Goal: Task Accomplishment & Management: Use online tool/utility

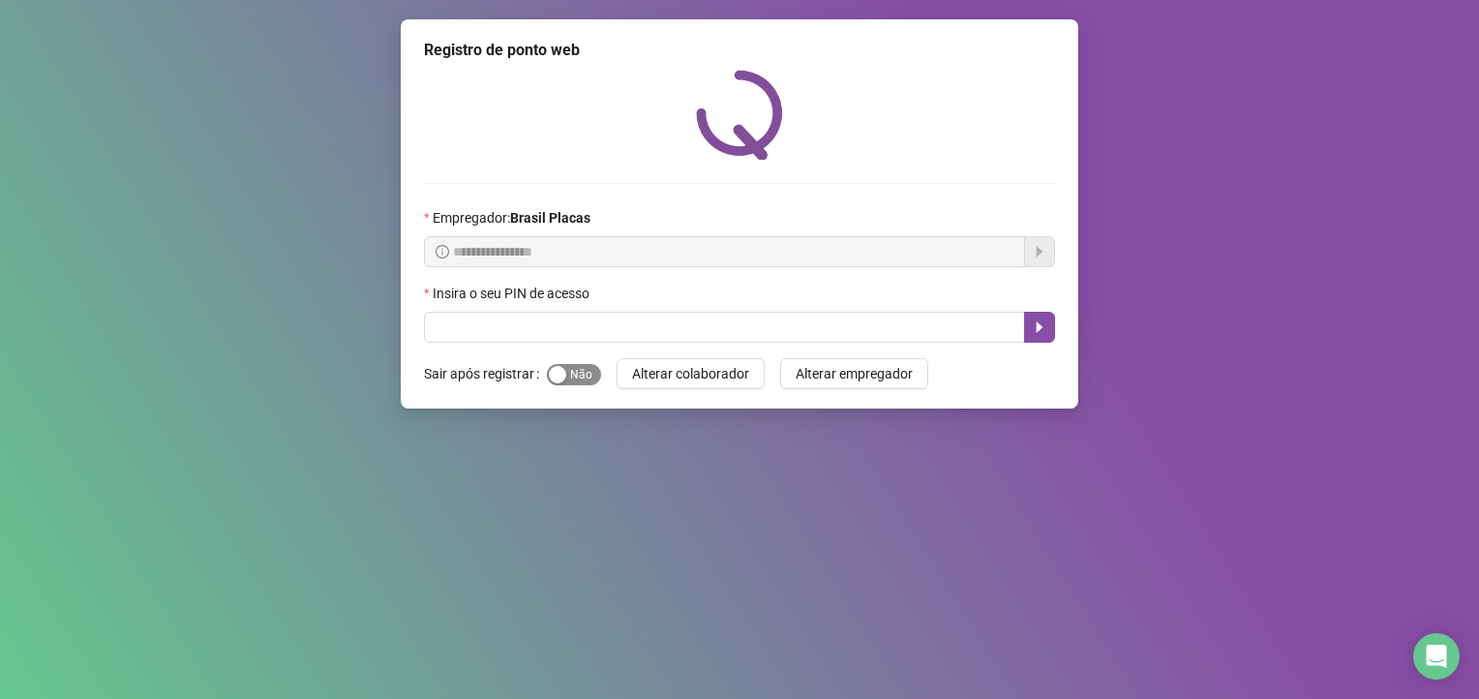
click at [581, 378] on span "Sim Não" at bounding box center [574, 374] width 54 height 21
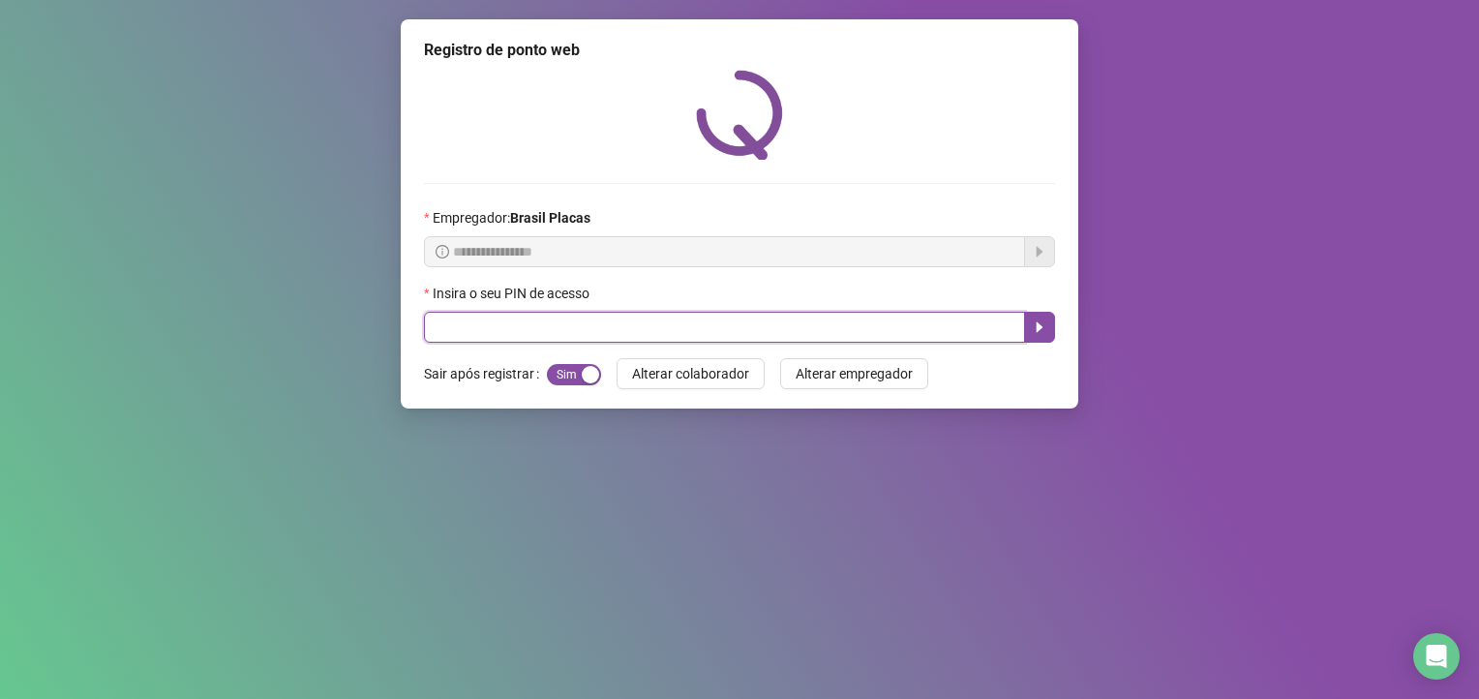
click at [480, 333] on input "text" at bounding box center [724, 327] width 601 height 31
type input "*****"
click at [1038, 328] on icon "caret-right" at bounding box center [1039, 327] width 7 height 11
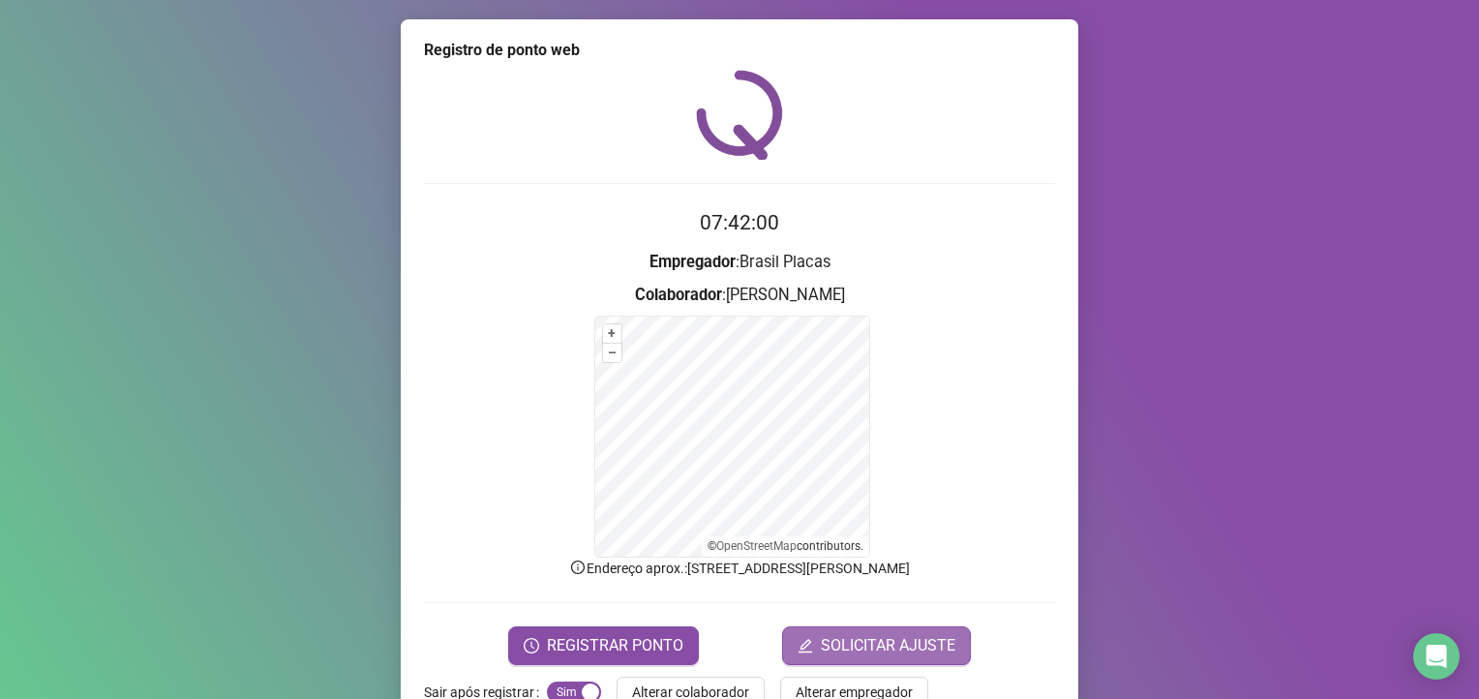
click at [854, 626] on button "SOLICITAR AJUSTE" at bounding box center [876, 645] width 189 height 39
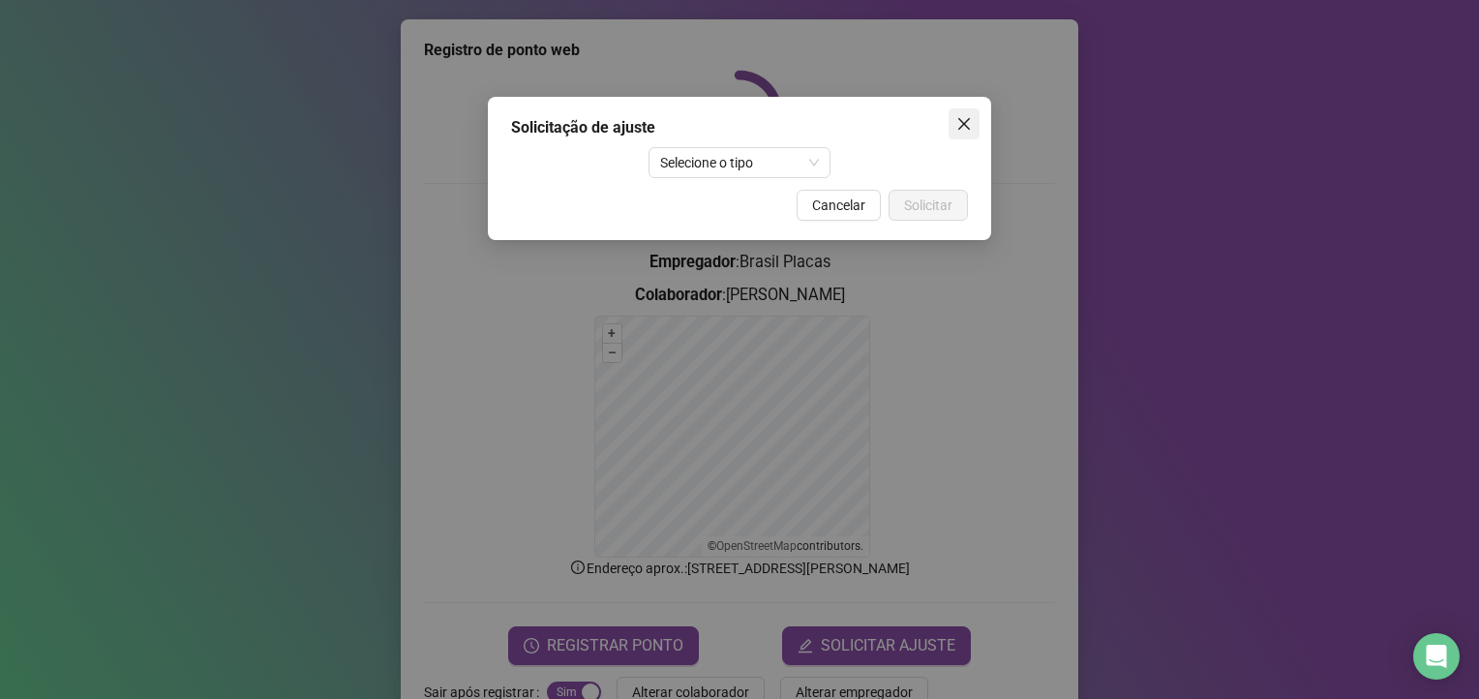
click at [968, 109] on button "Close" at bounding box center [963, 123] width 31 height 31
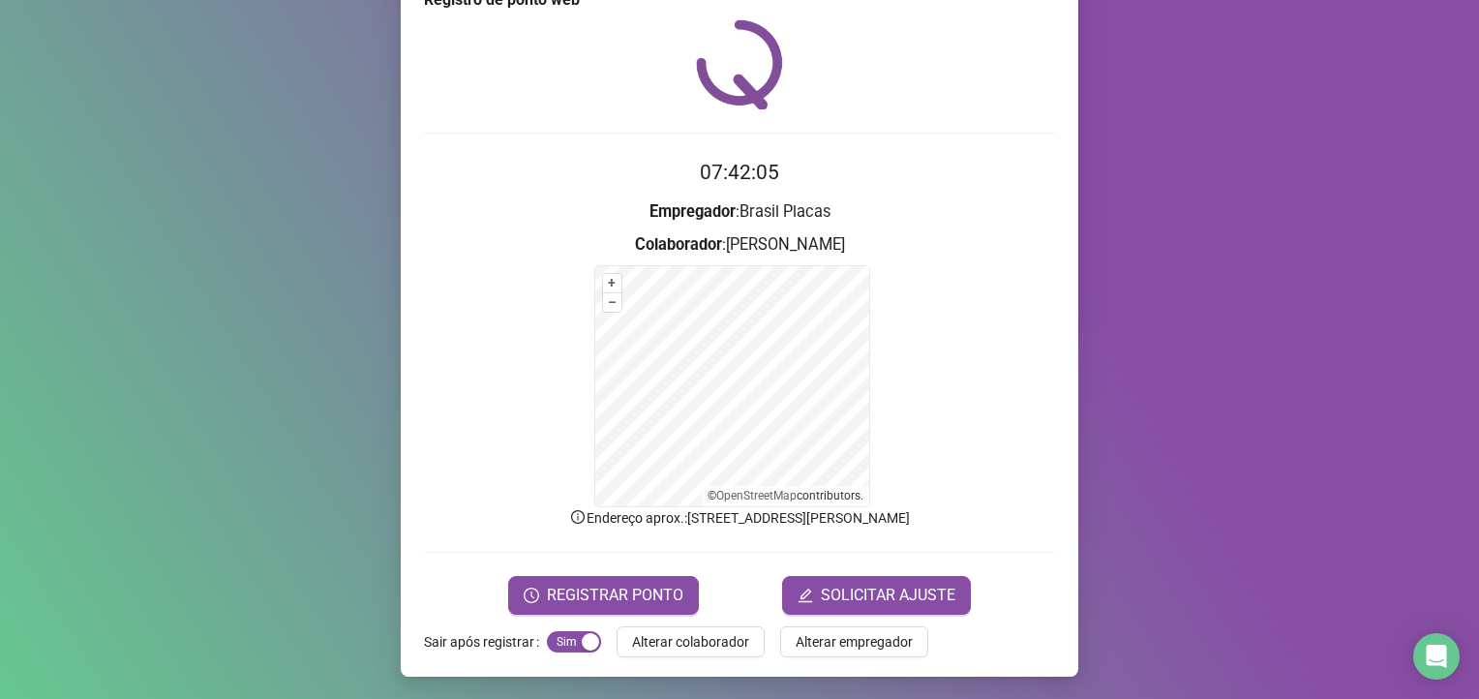
scroll to position [45, 0]
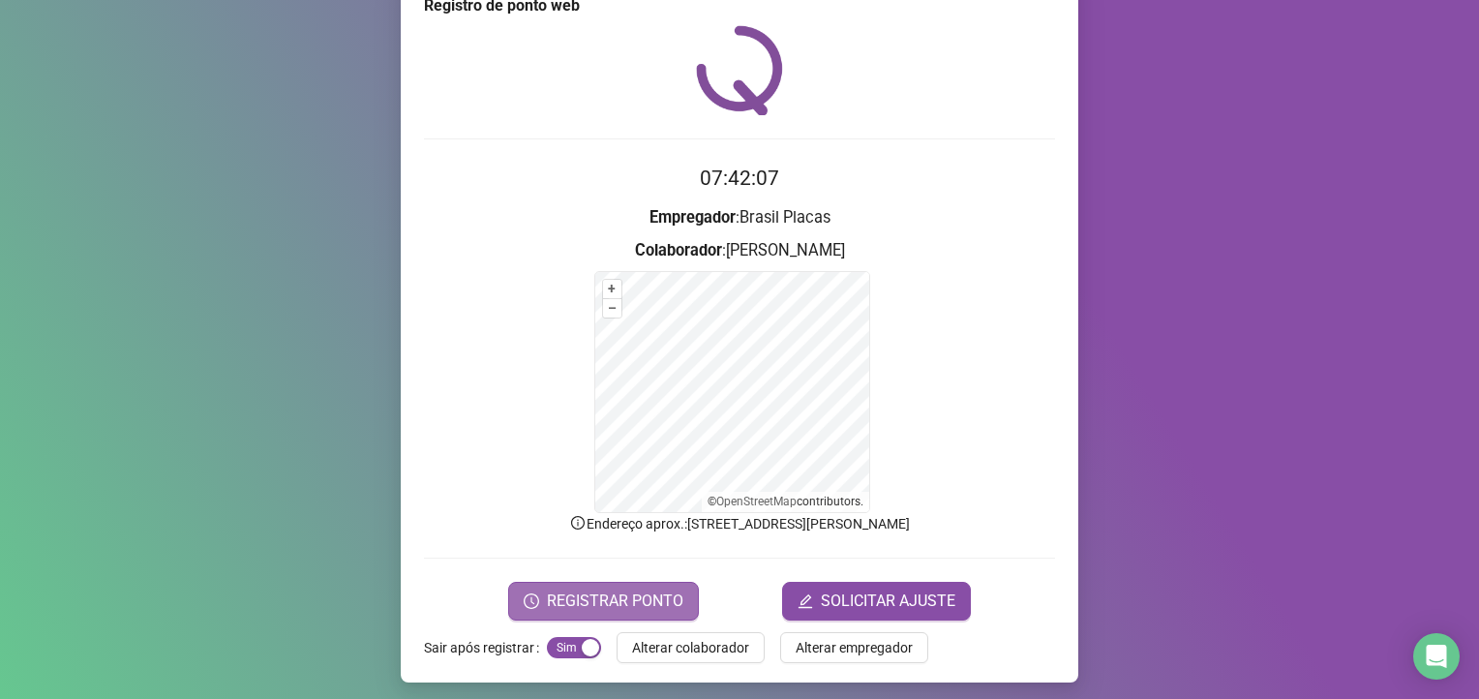
click at [580, 589] on span "REGISTRAR PONTO" at bounding box center [615, 600] width 136 height 23
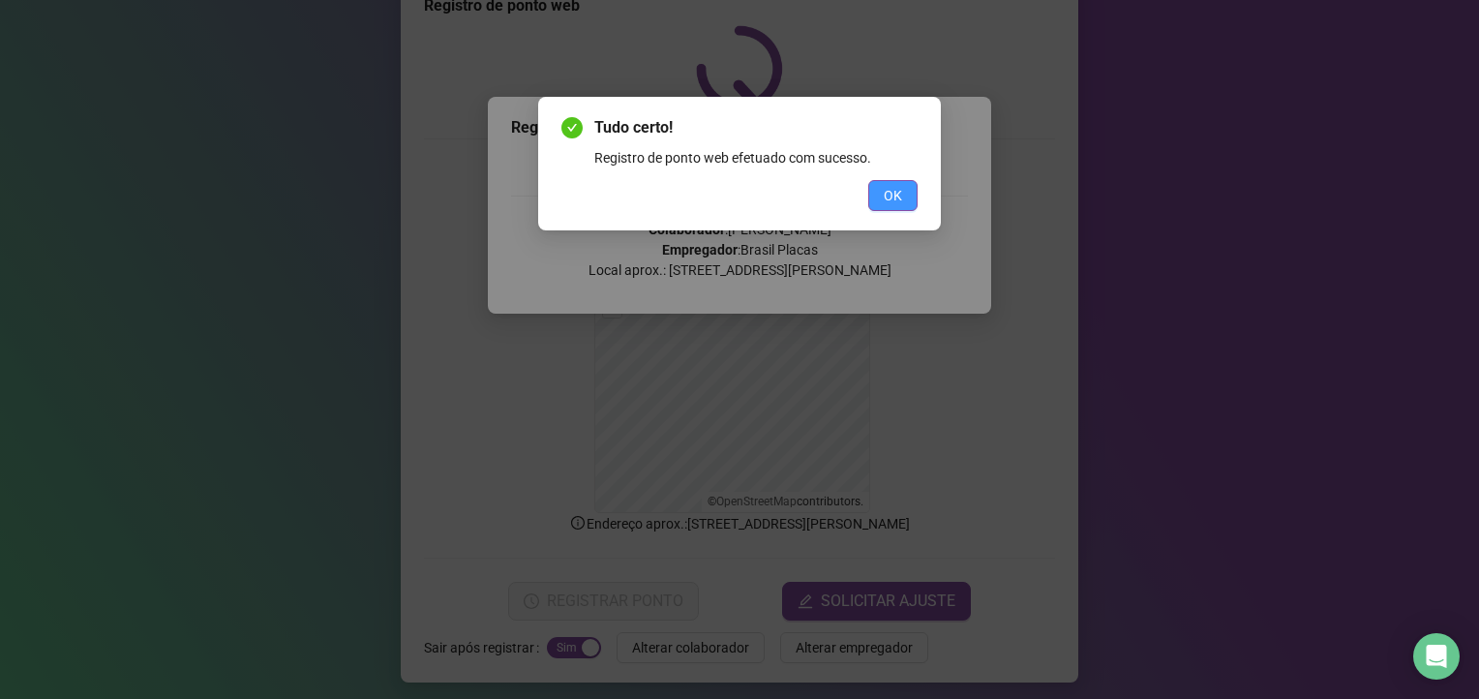
click at [892, 191] on span "OK" at bounding box center [892, 195] width 18 height 21
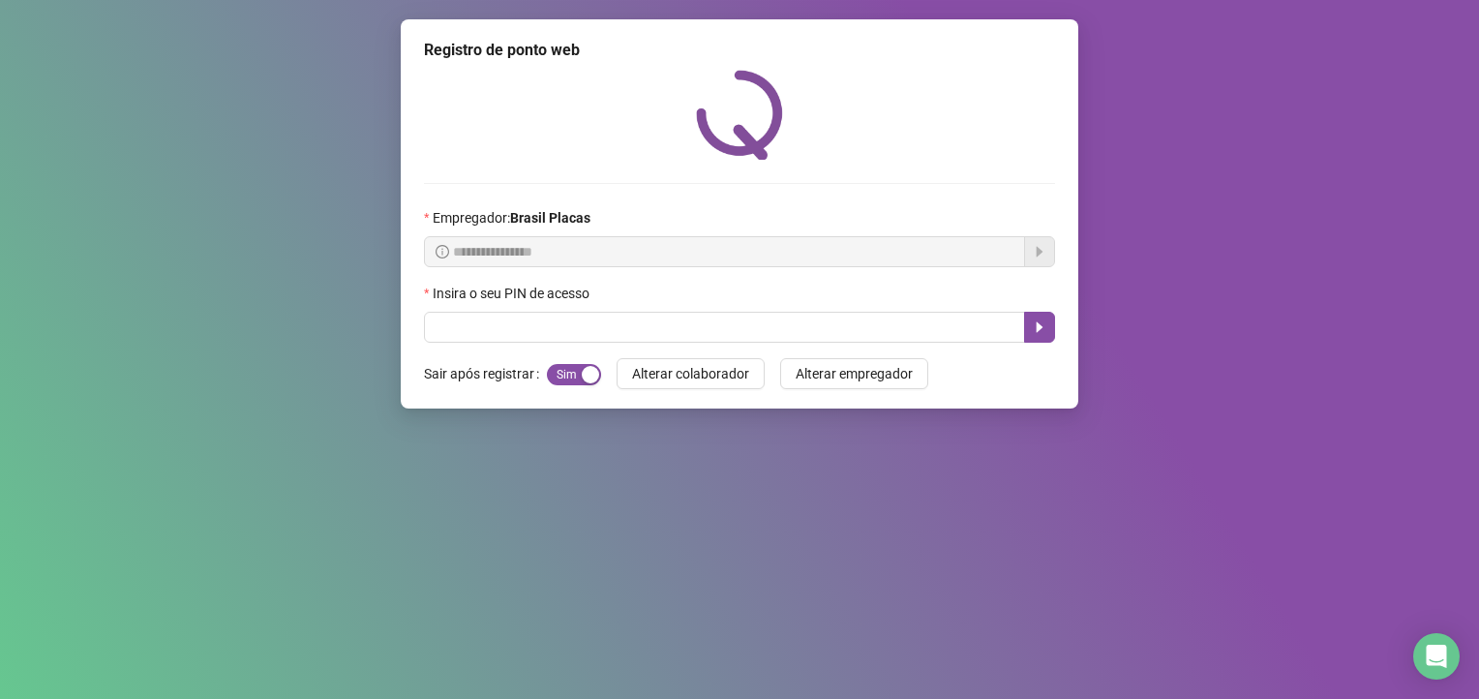
scroll to position [0, 0]
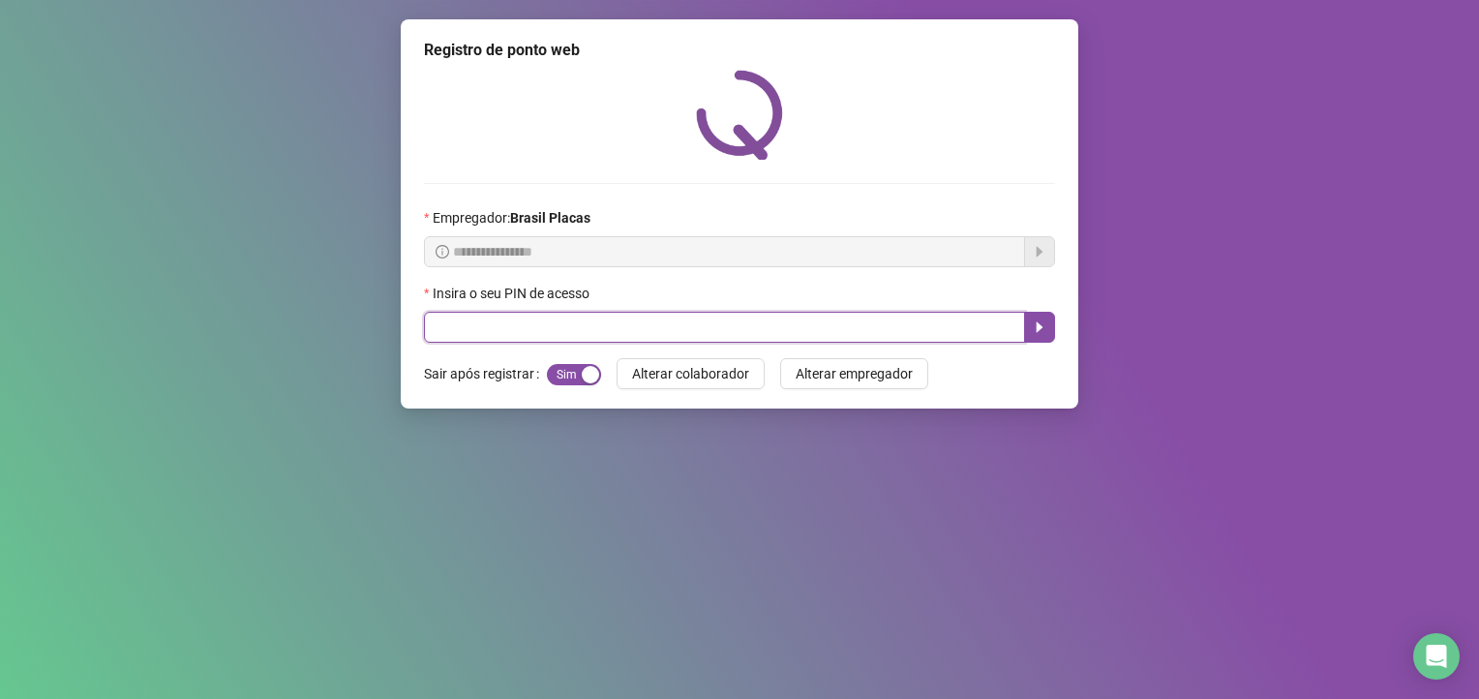
click at [983, 337] on input "text" at bounding box center [724, 327] width 601 height 31
type input "*****"
click at [1038, 328] on icon "caret-right" at bounding box center [1039, 327] width 7 height 11
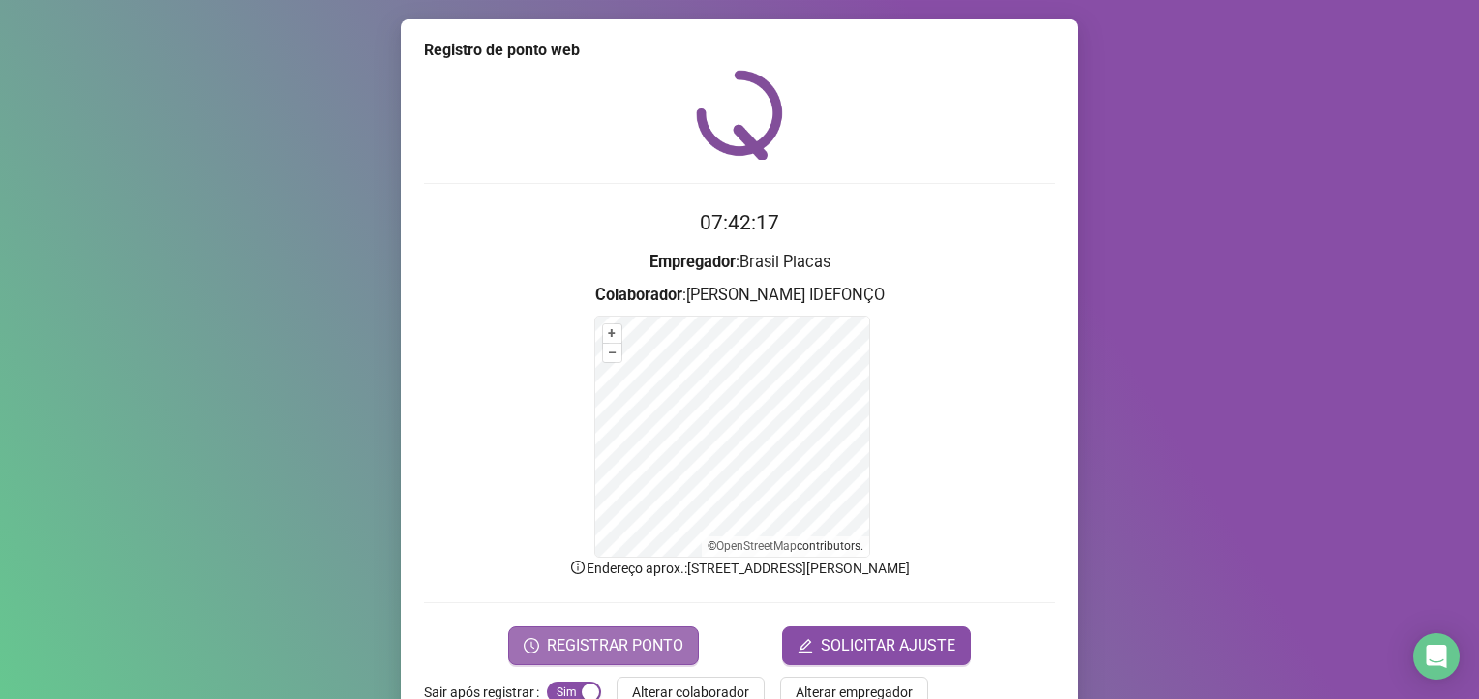
click at [656, 627] on button "REGISTRAR PONTO" at bounding box center [603, 645] width 191 height 39
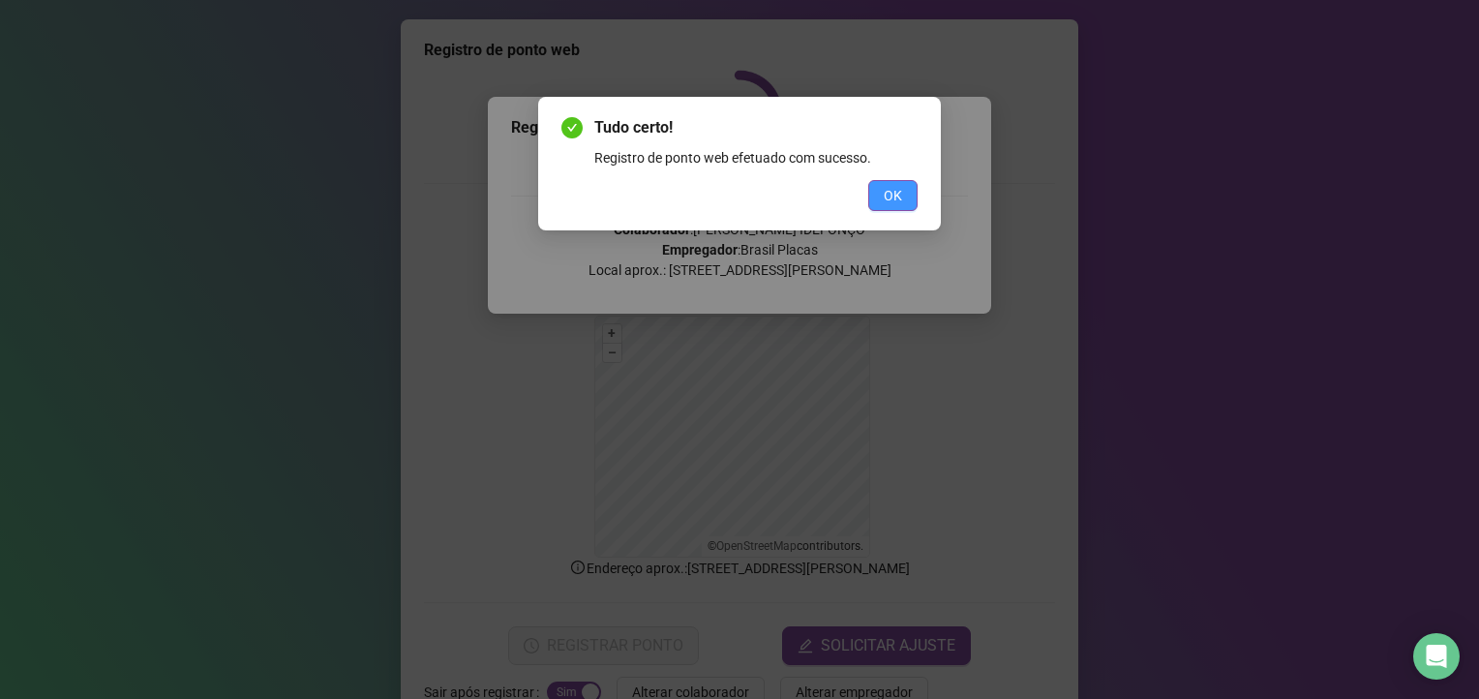
click at [913, 190] on button "OK" at bounding box center [892, 195] width 49 height 31
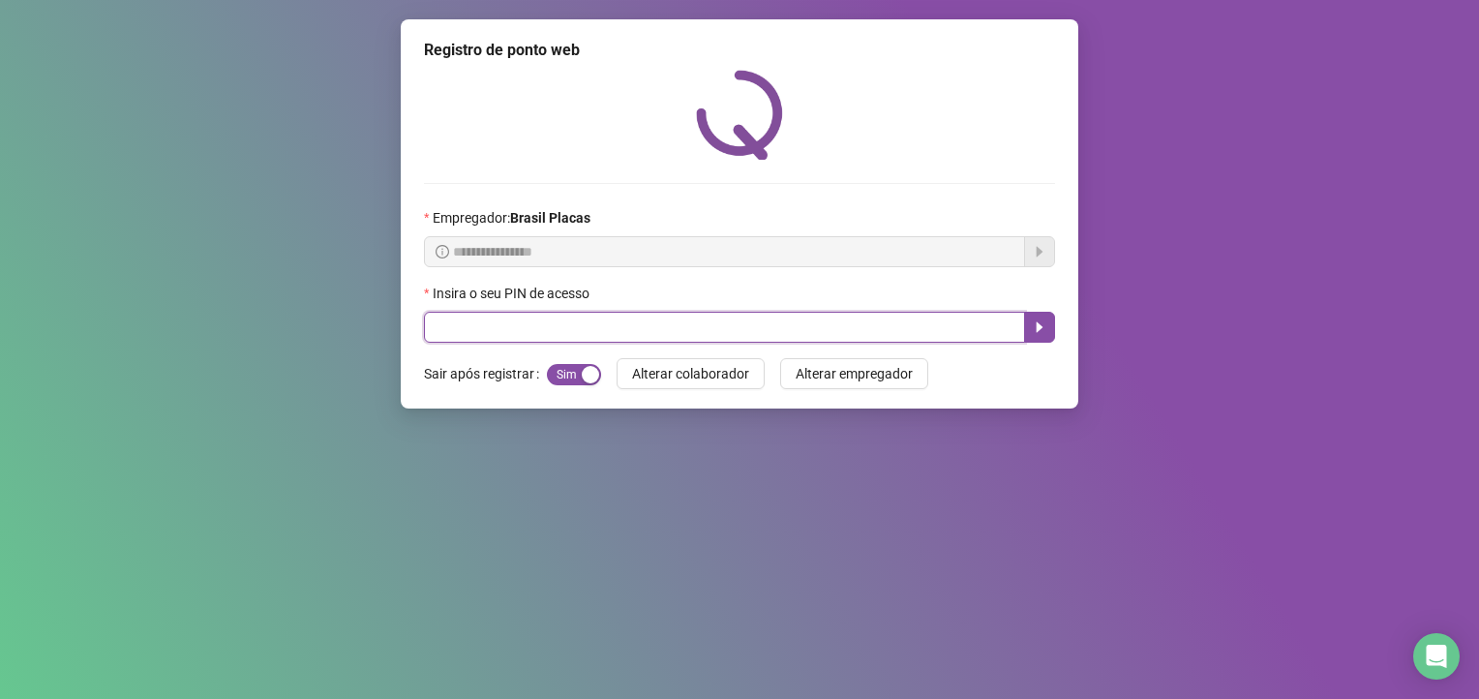
click at [754, 324] on input "text" at bounding box center [724, 327] width 601 height 31
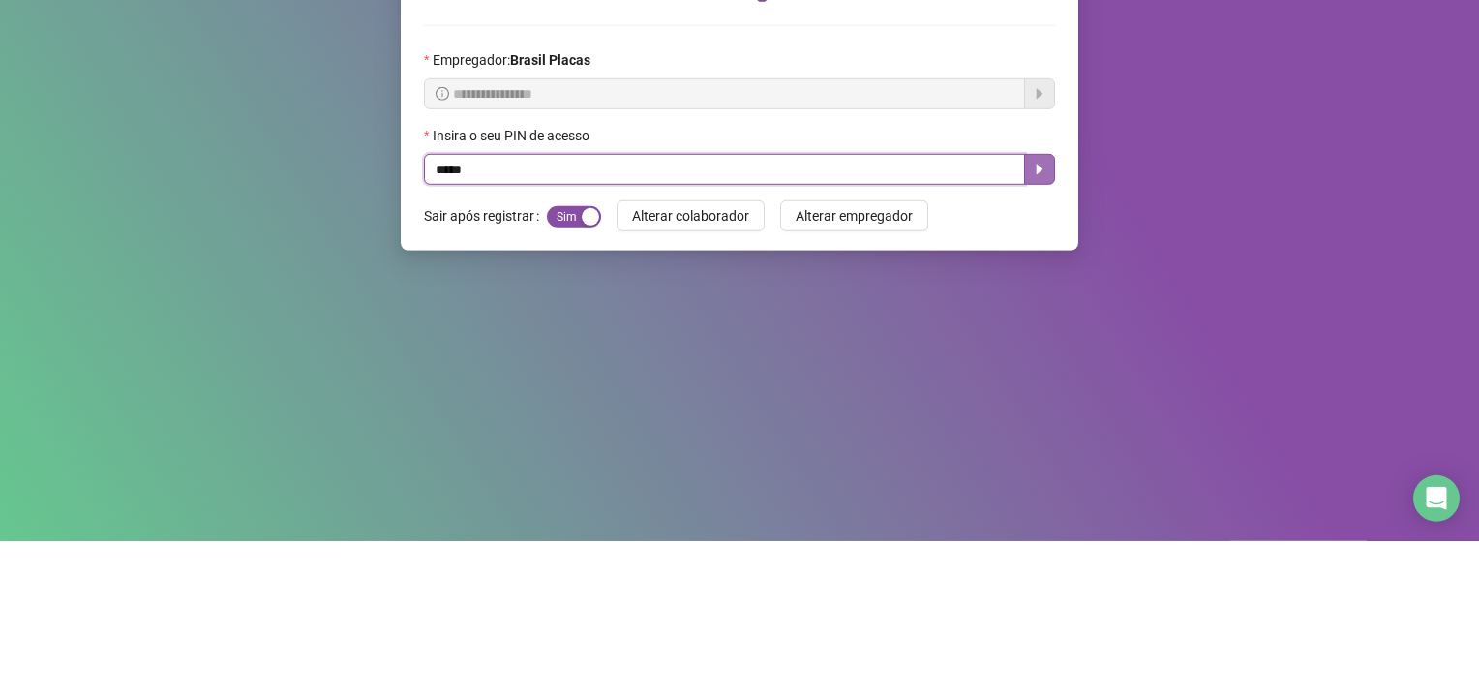
click at [1047, 336] on button "button" at bounding box center [1039, 327] width 31 height 31
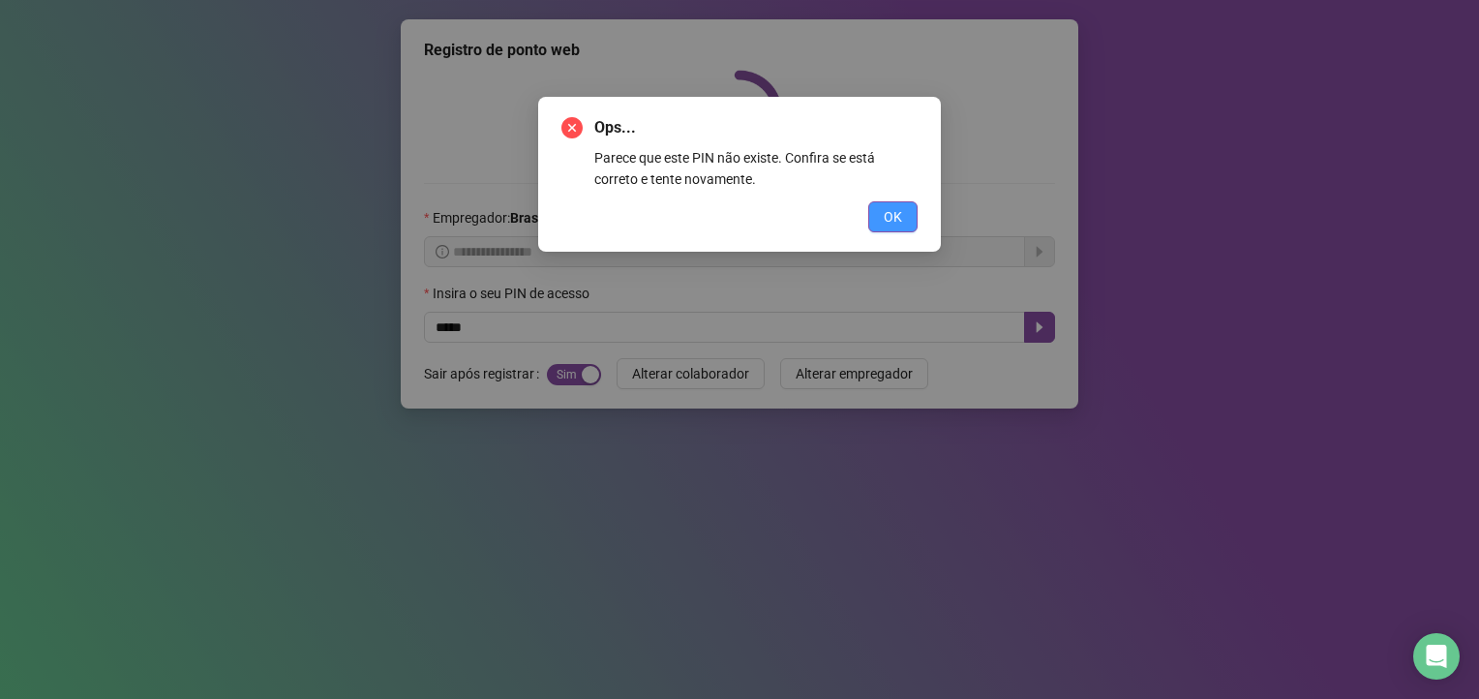
click at [898, 223] on span "OK" at bounding box center [892, 216] width 18 height 21
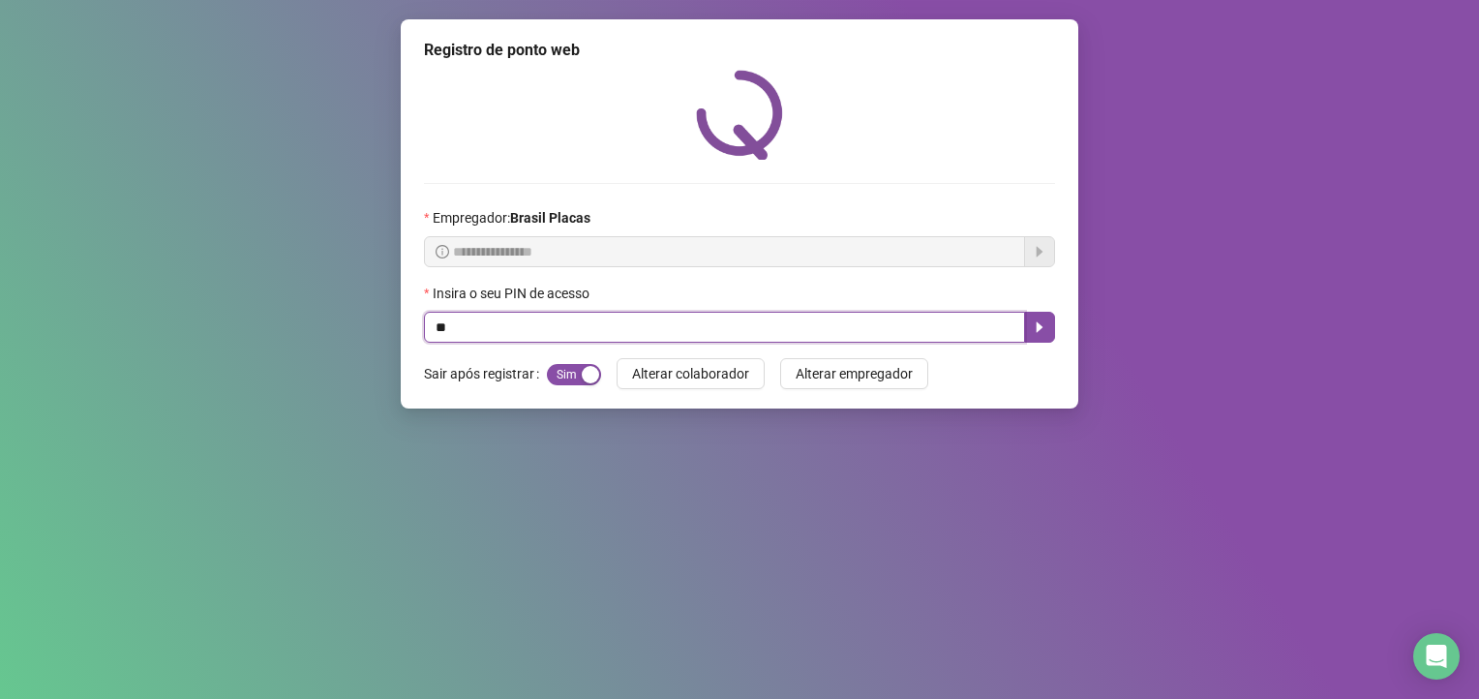
type input "*"
type input "*****"
click at [1006, 329] on input "*****" at bounding box center [724, 327] width 601 height 31
click at [1038, 328] on icon "caret-right" at bounding box center [1039, 327] width 7 height 11
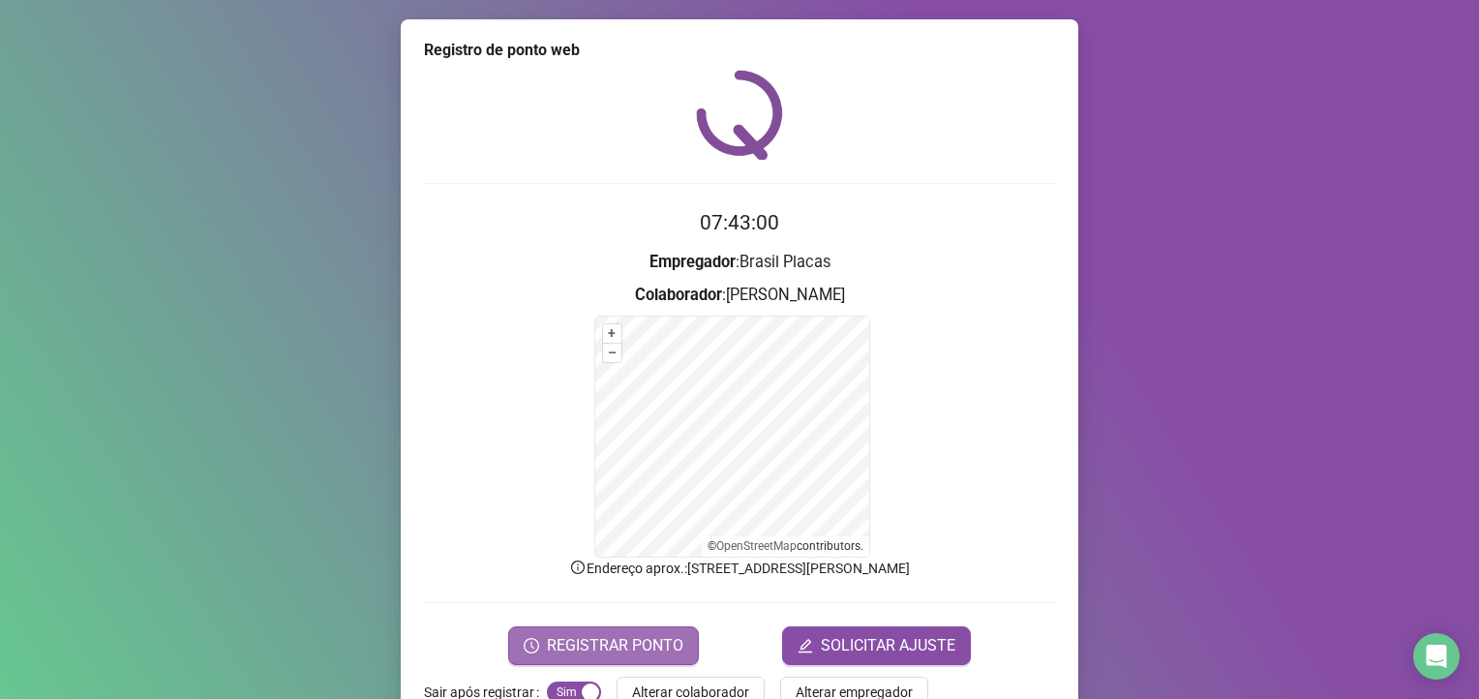
click at [626, 634] on span "REGISTRAR PONTO" at bounding box center [615, 645] width 136 height 23
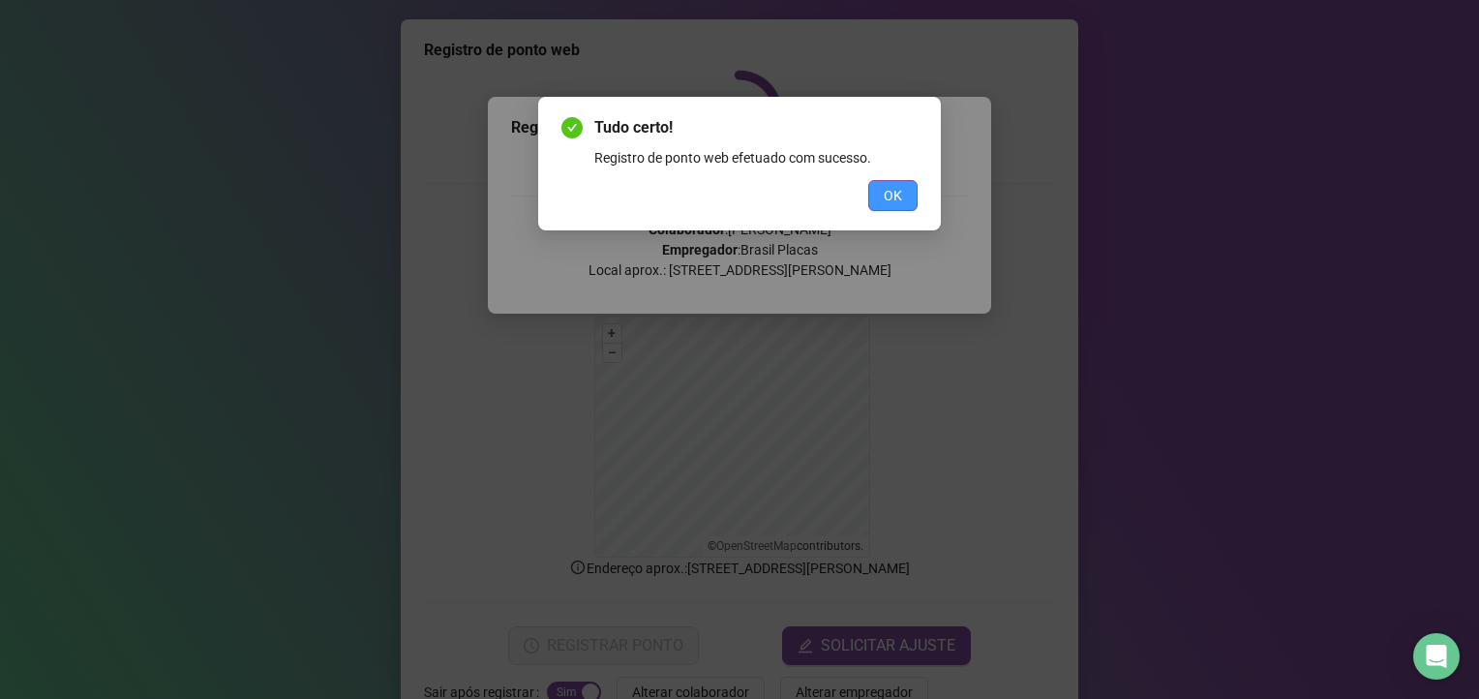
click at [894, 197] on span "OK" at bounding box center [892, 195] width 18 height 21
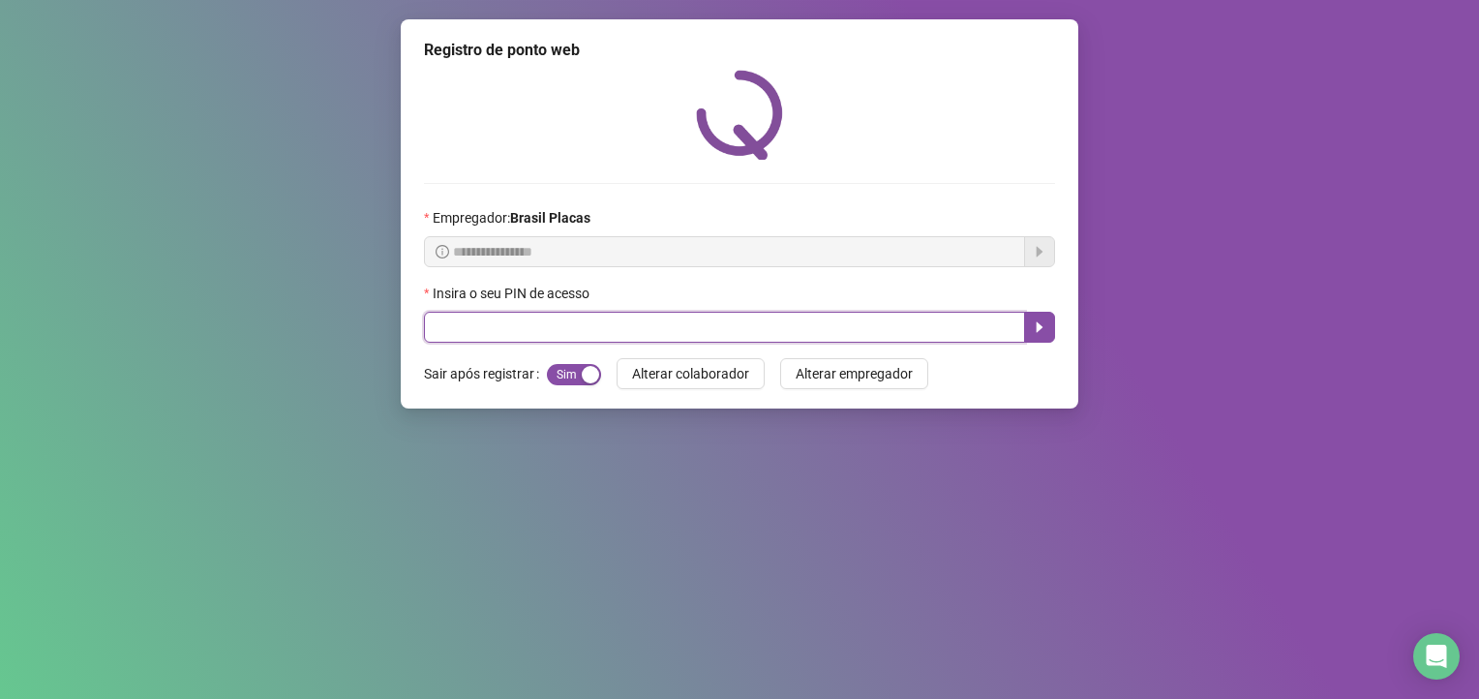
click at [515, 323] on input "text" at bounding box center [724, 327] width 601 height 31
type input "*****"
click at [1038, 328] on icon "caret-right" at bounding box center [1039, 327] width 7 height 11
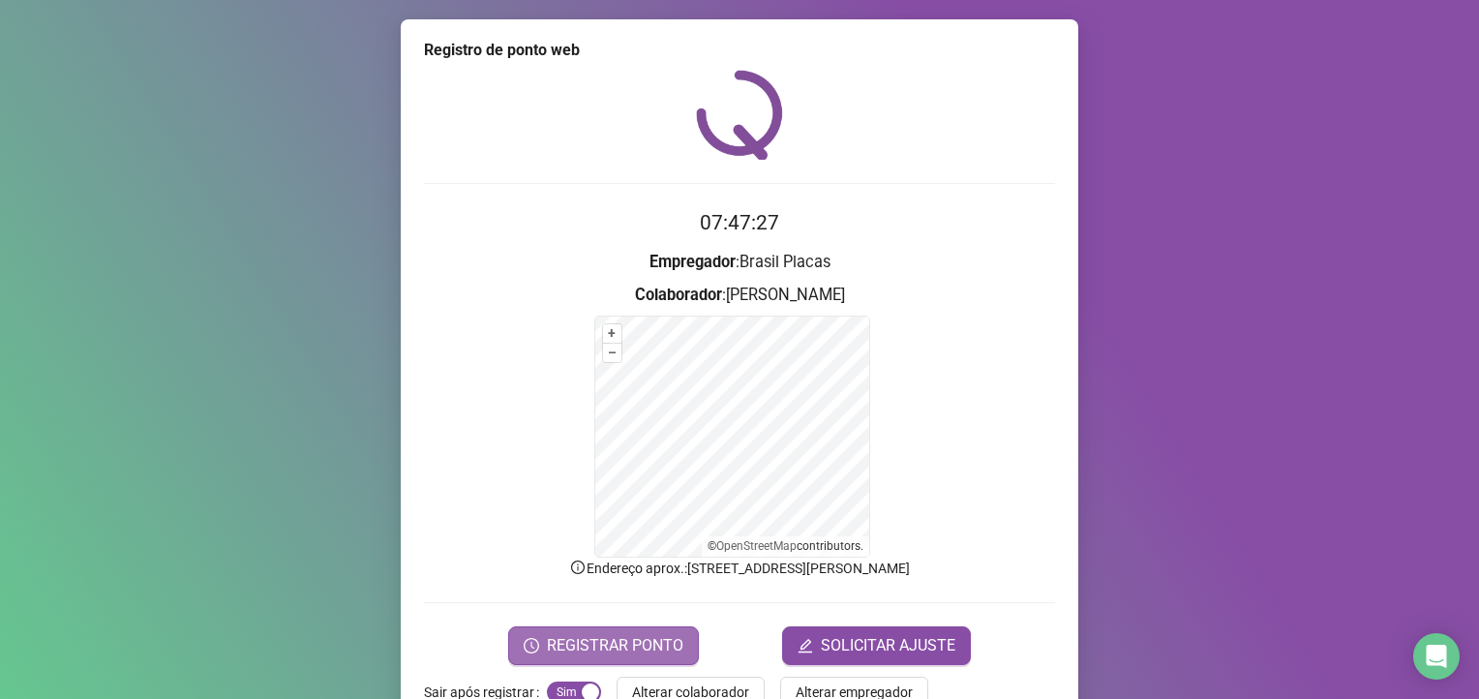
click at [642, 634] on span "REGISTRAR PONTO" at bounding box center [615, 645] width 136 height 23
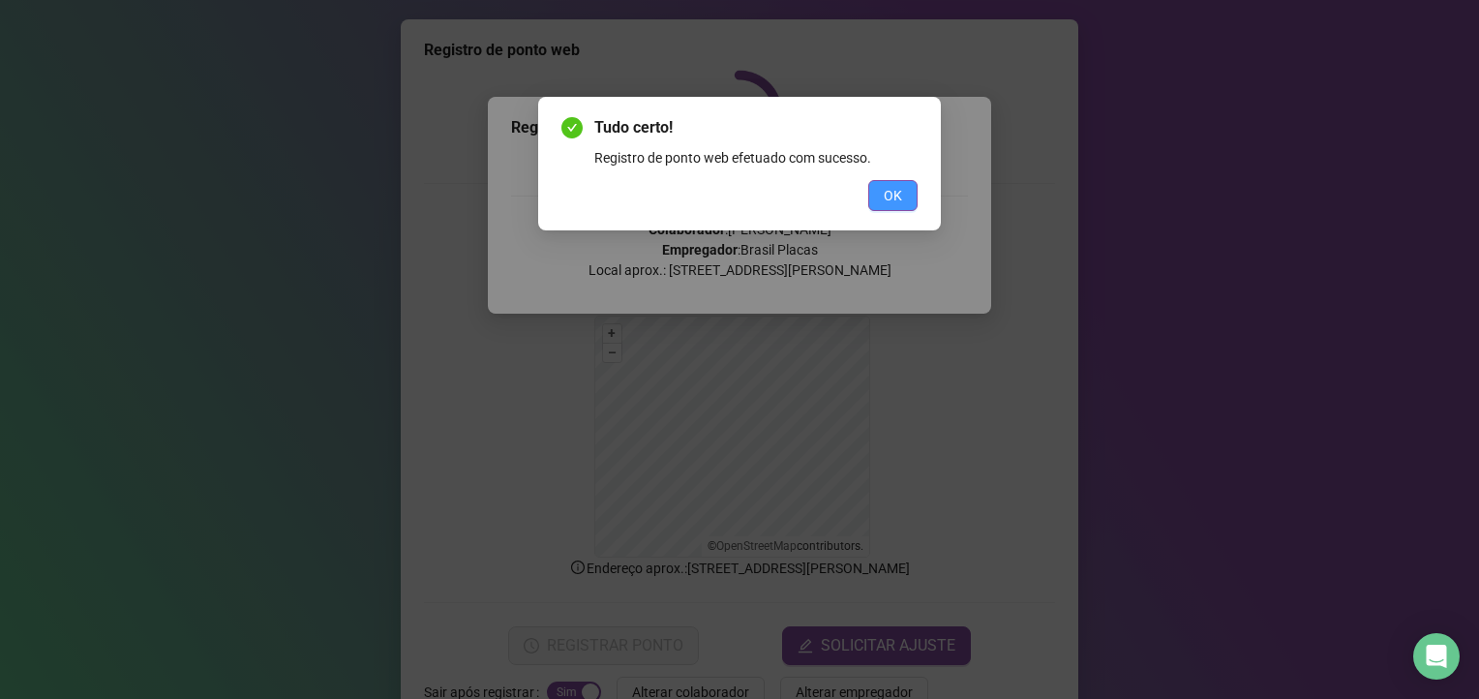
click at [868, 182] on button "OK" at bounding box center [892, 195] width 49 height 31
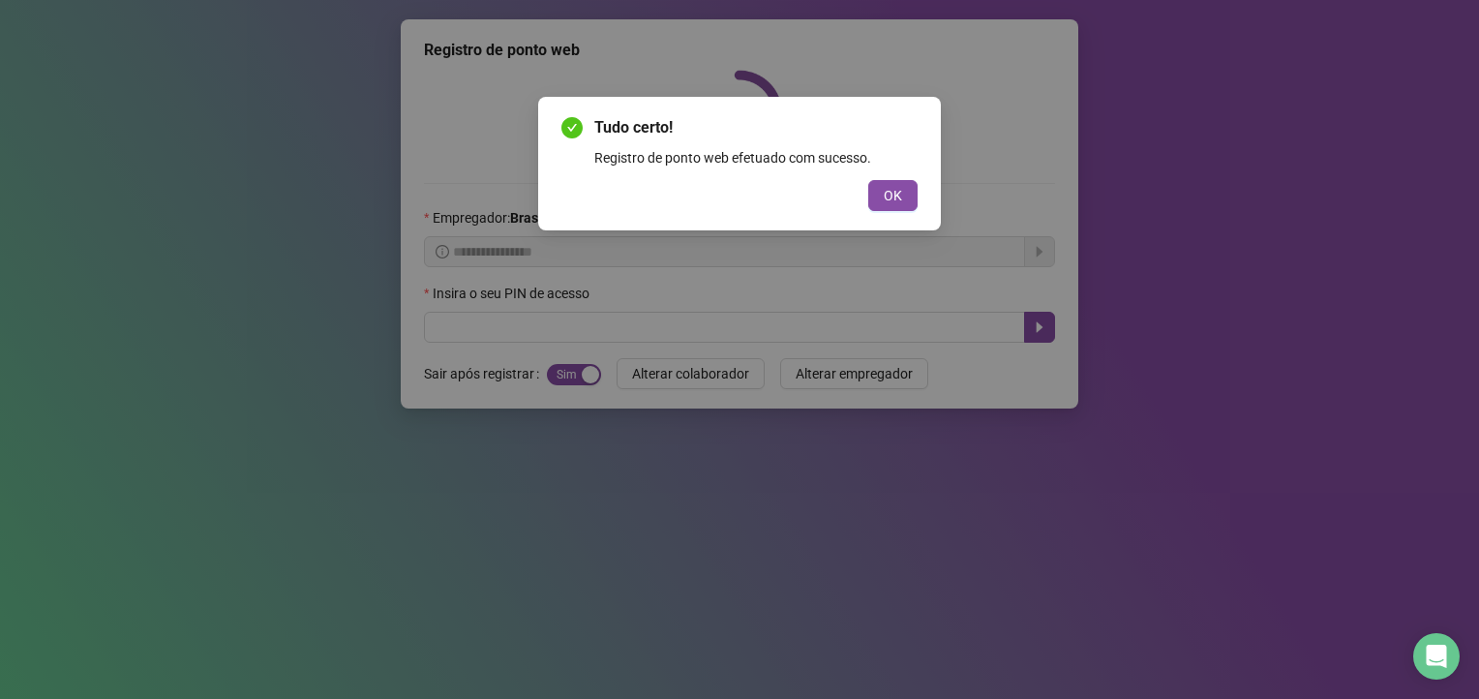
click at [884, 189] on div "Tudo certo! Registro de ponto web efetuado com sucesso. OK" at bounding box center [739, 349] width 1479 height 699
